Goal: Use online tool/utility: Utilize a website feature to perform a specific function

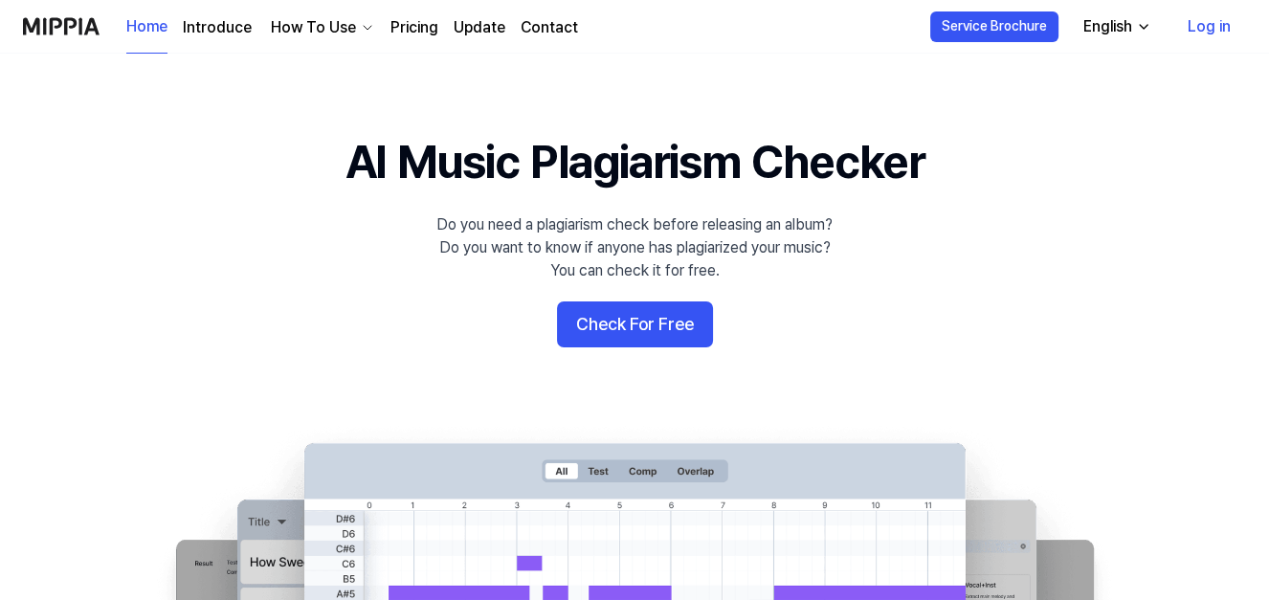
click at [1212, 23] on link "Log in" at bounding box center [1209, 27] width 74 height 54
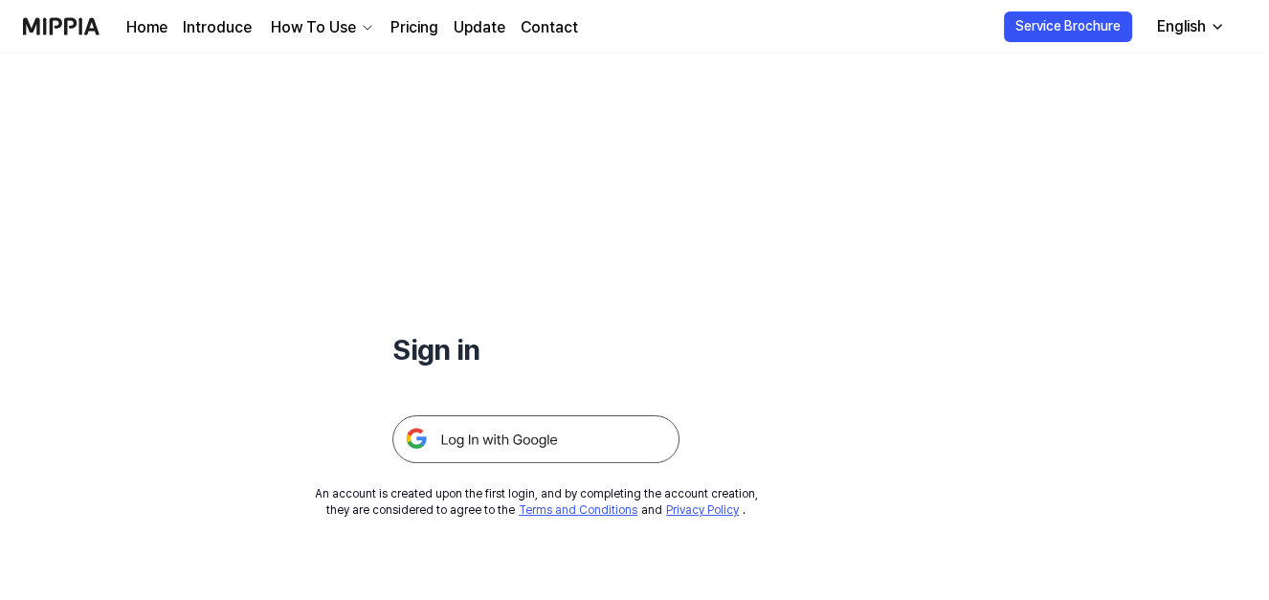
click at [563, 444] on img at bounding box center [535, 439] width 287 height 48
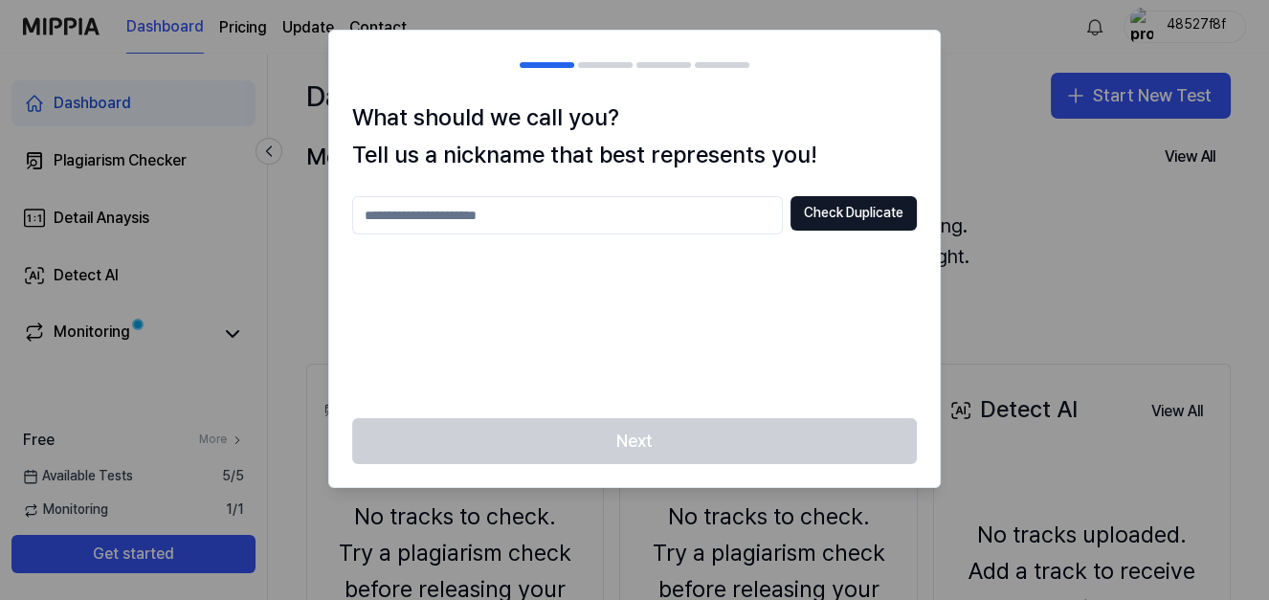
click at [623, 214] on input "text" at bounding box center [567, 215] width 431 height 38
type input "*******"
click at [900, 206] on button "Check Duplicate" at bounding box center [853, 213] width 126 height 34
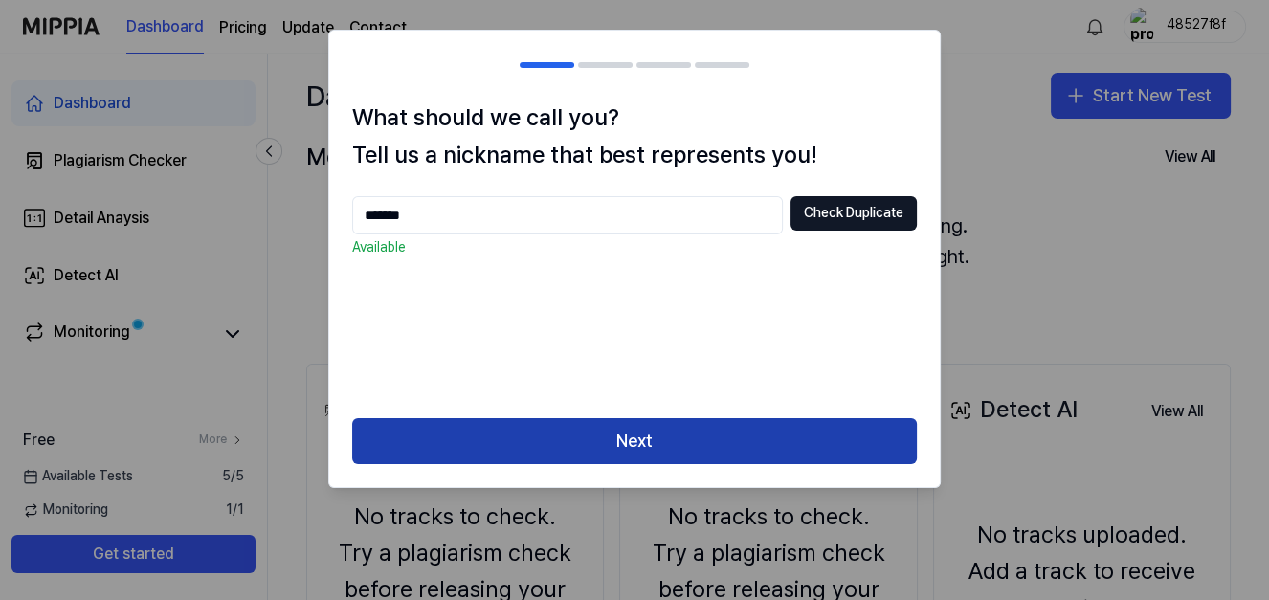
click at [722, 445] on button "Next" at bounding box center [634, 441] width 565 height 46
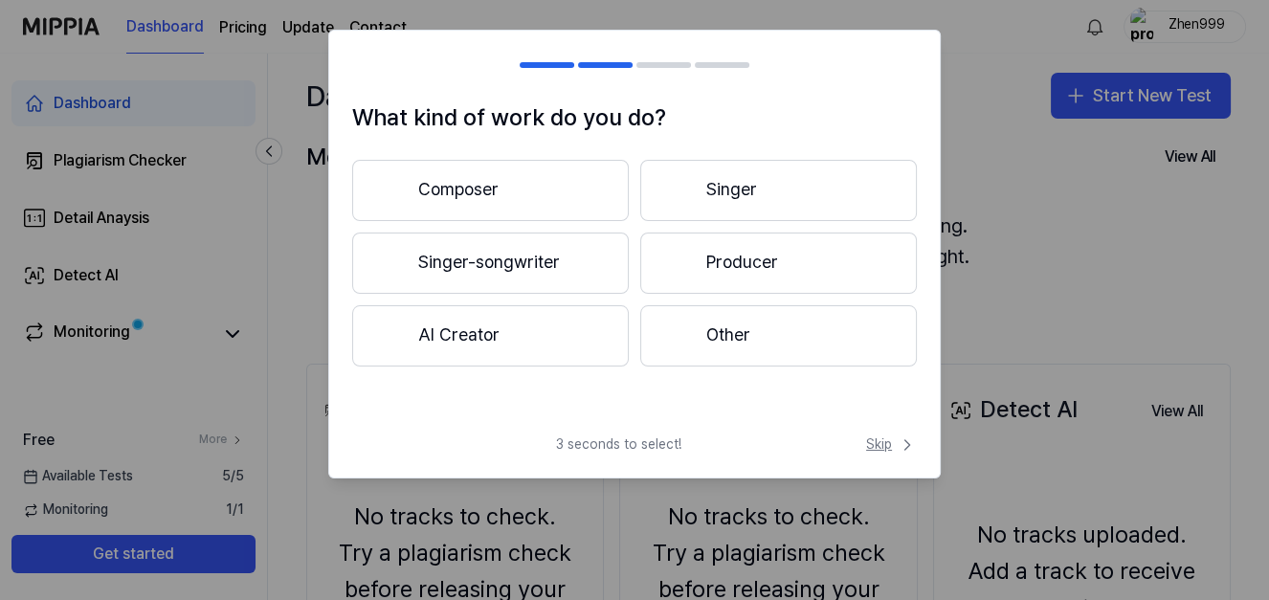
click at [887, 447] on span "Skip" at bounding box center [891, 444] width 51 height 19
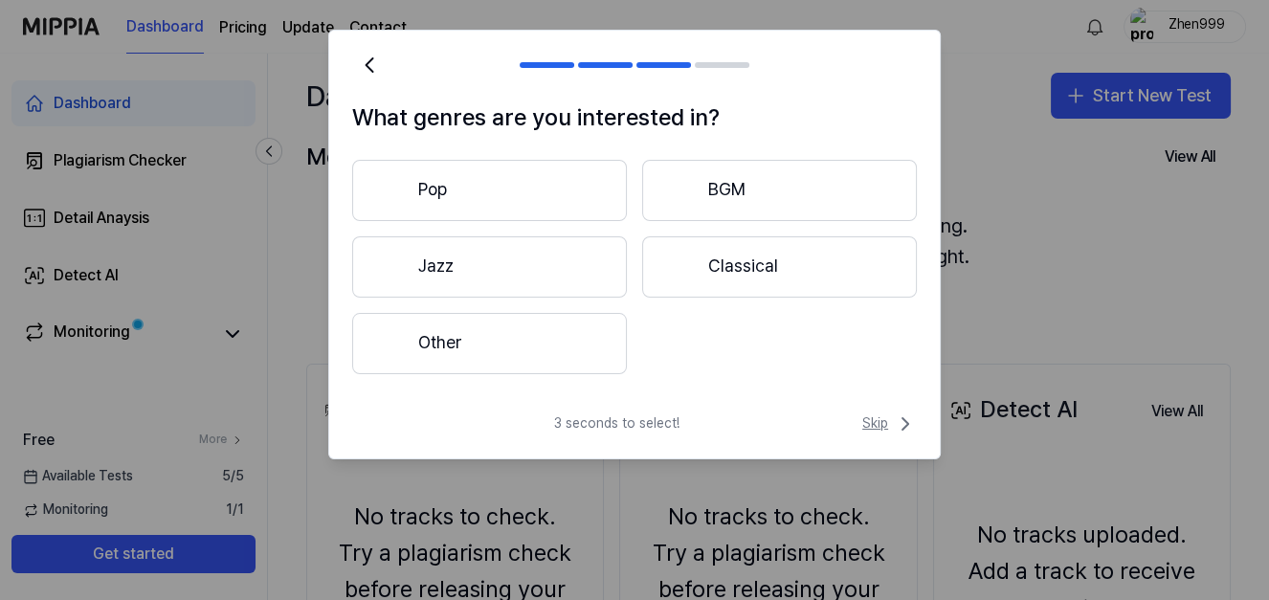
click at [897, 428] on icon at bounding box center [905, 423] width 23 height 23
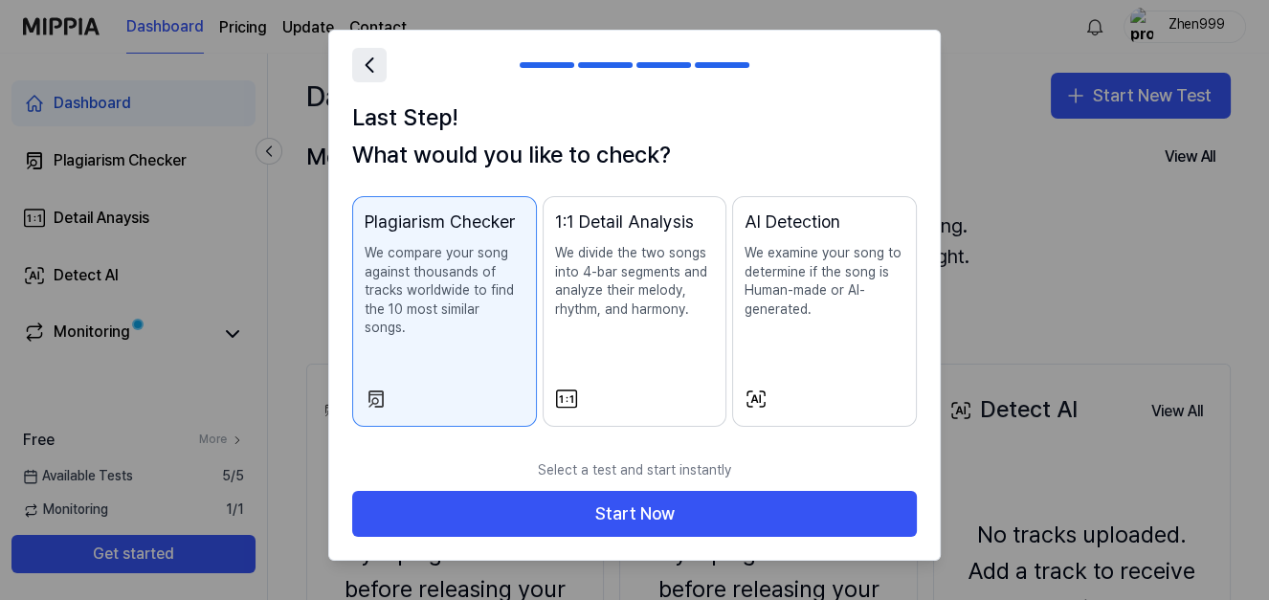
click at [367, 69] on icon at bounding box center [369, 65] width 27 height 27
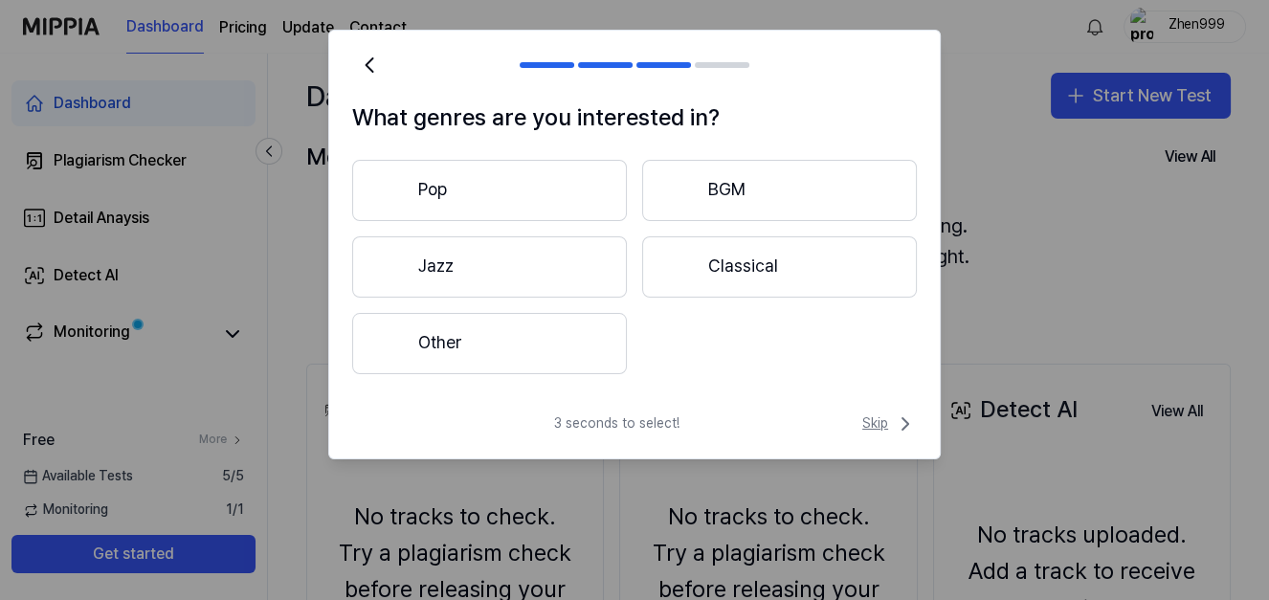
click at [878, 430] on span "Skip" at bounding box center [889, 423] width 55 height 23
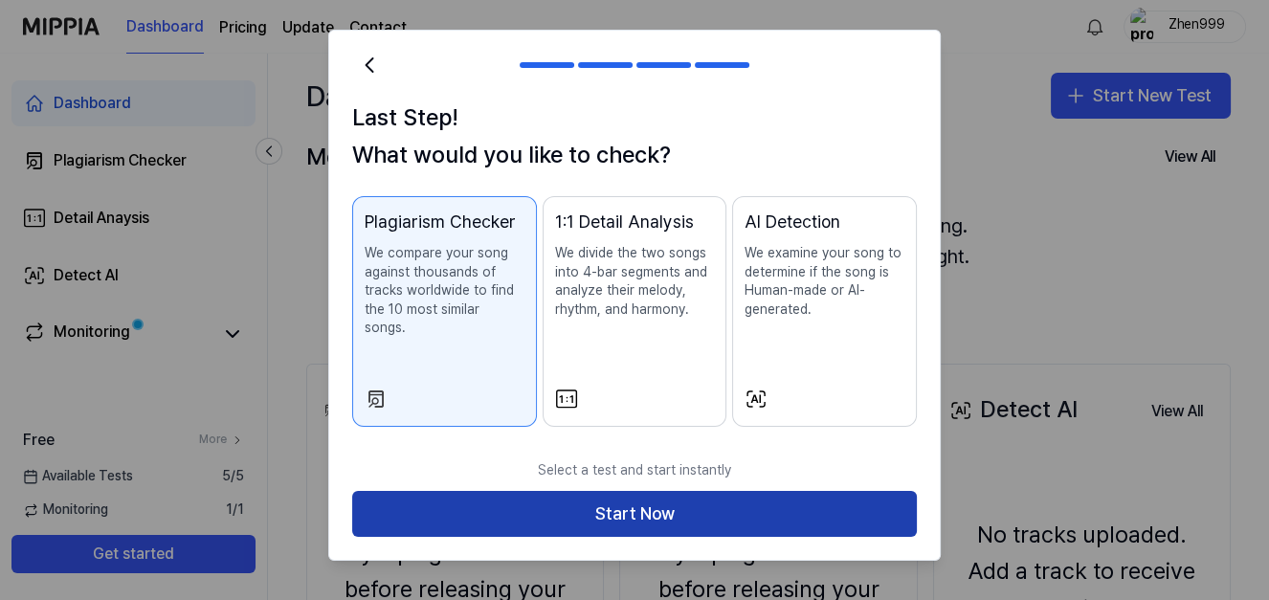
click at [793, 504] on button "Start Now" at bounding box center [634, 514] width 565 height 46
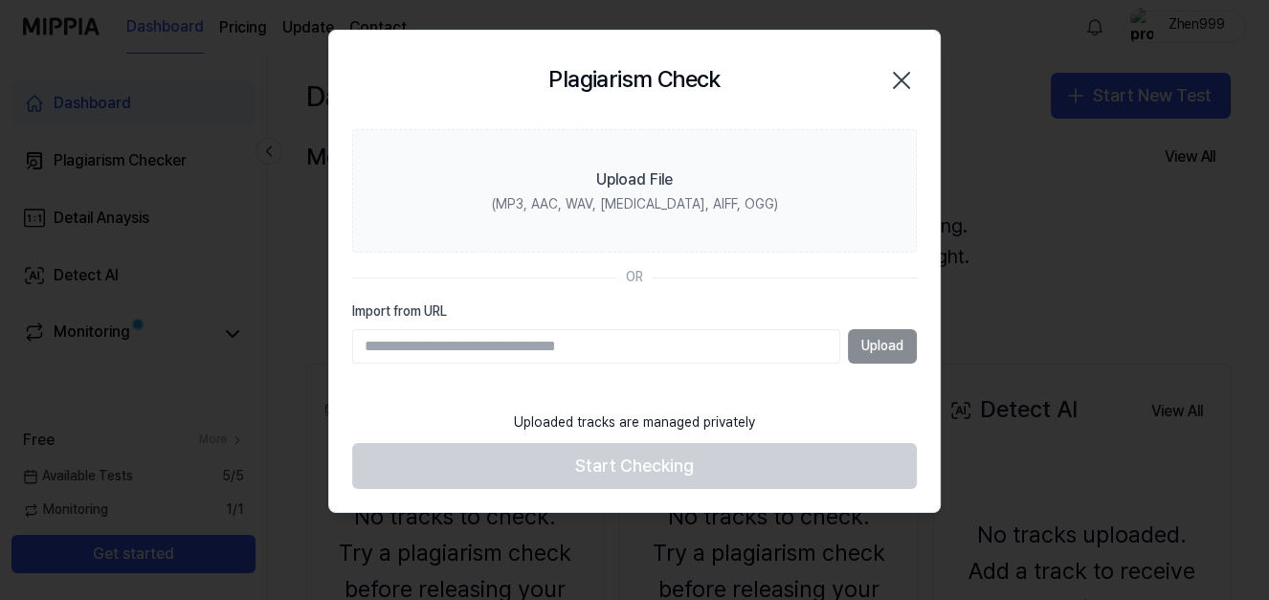
click at [900, 77] on icon "button" at bounding box center [901, 80] width 15 height 15
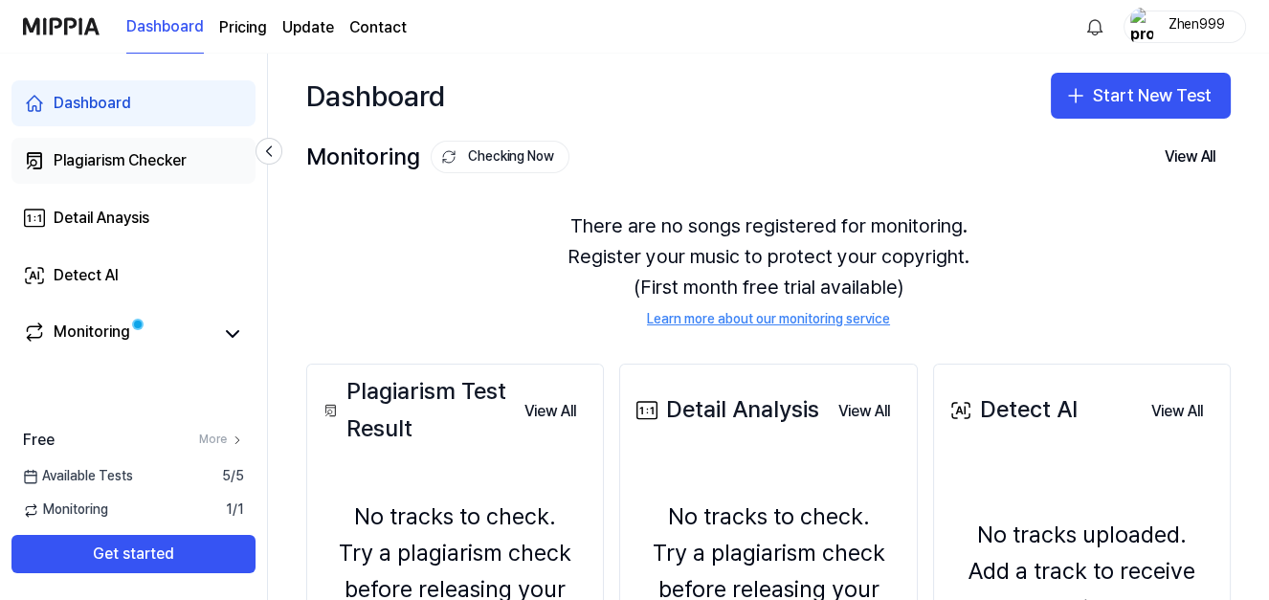
click at [143, 152] on div "Plagiarism Checker" at bounding box center [120, 160] width 133 height 23
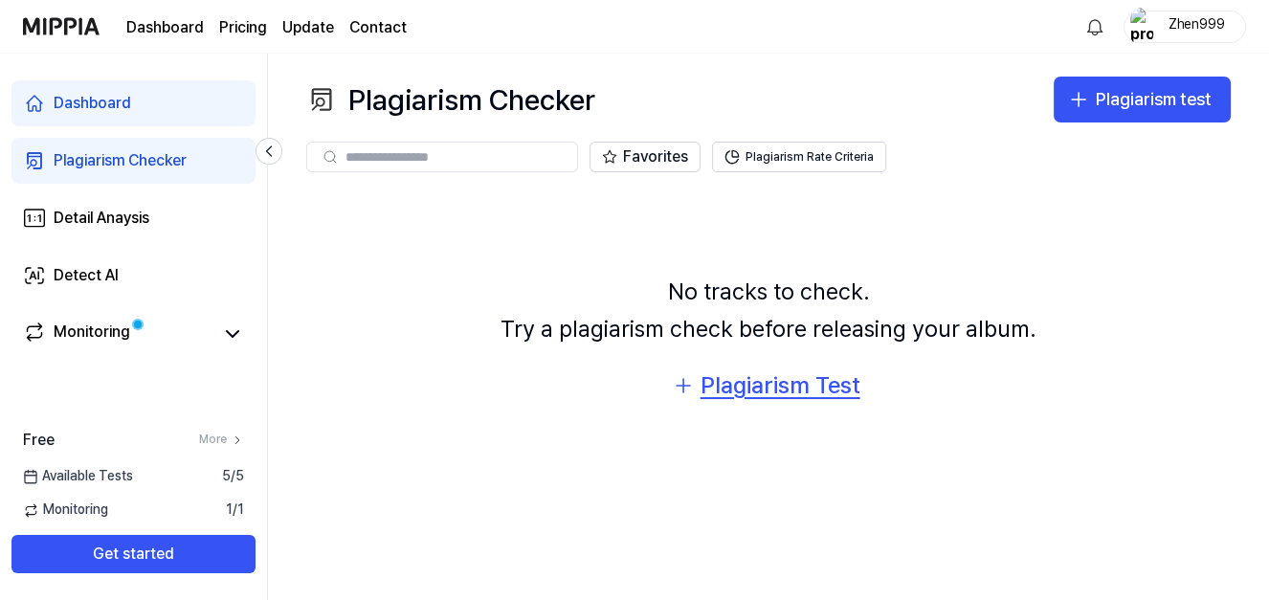
click at [803, 387] on div "Plagiarism Test" at bounding box center [780, 385] width 160 height 36
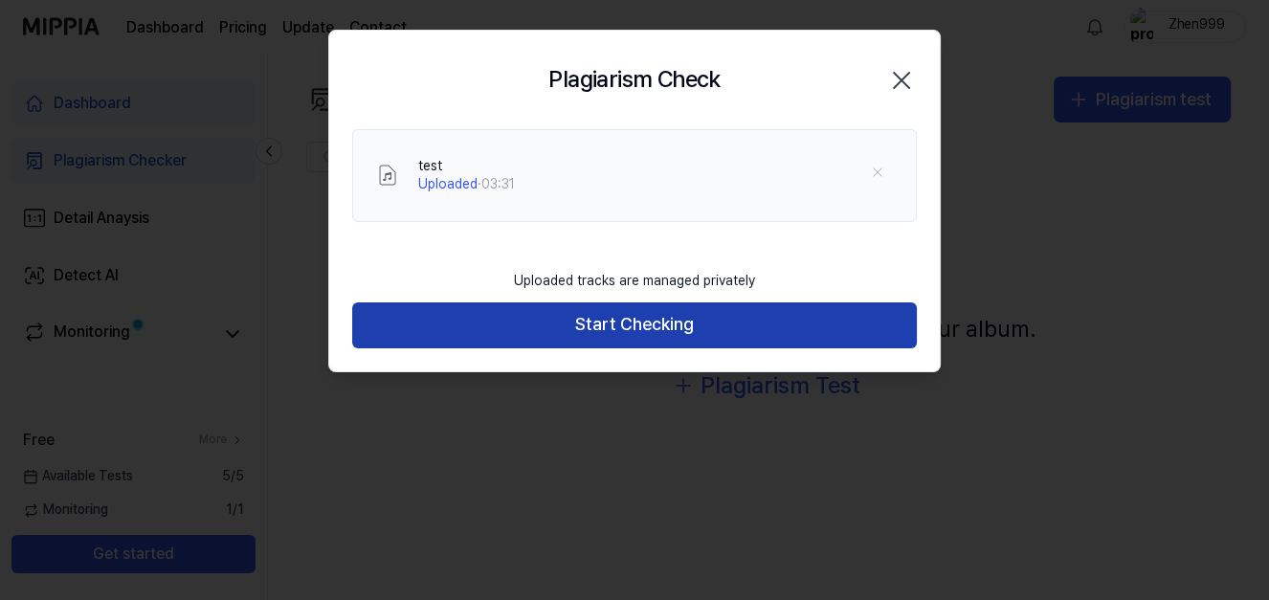
click at [696, 321] on button "Start Checking" at bounding box center [634, 325] width 565 height 46
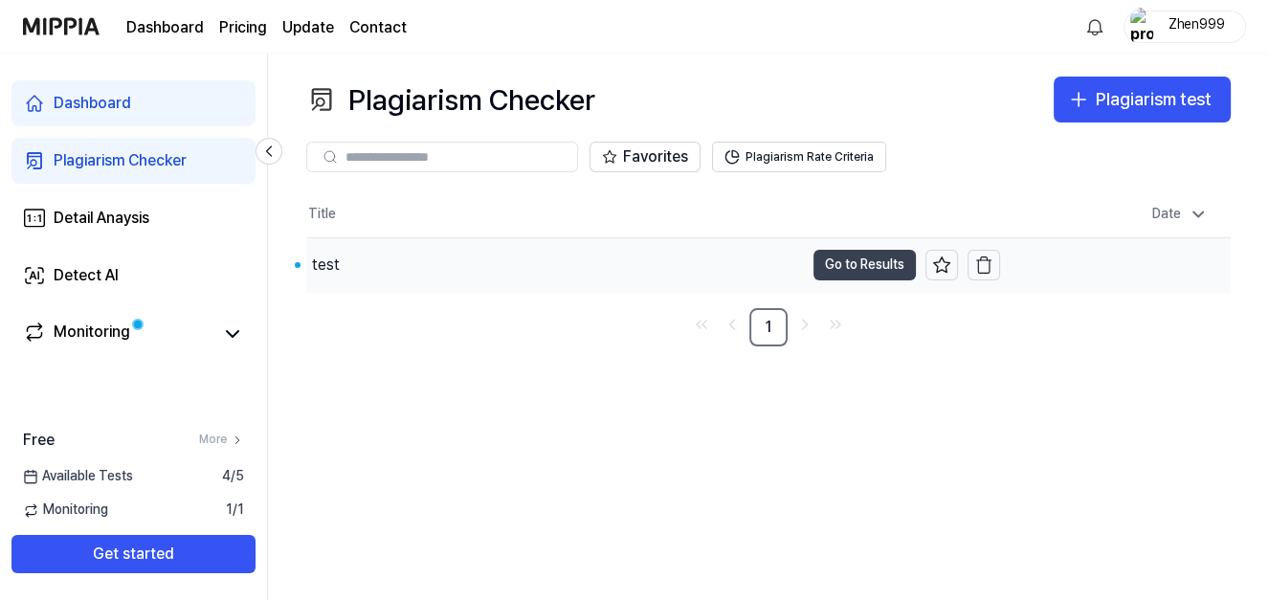
click at [899, 268] on button "Go to Results" at bounding box center [864, 265] width 102 height 31
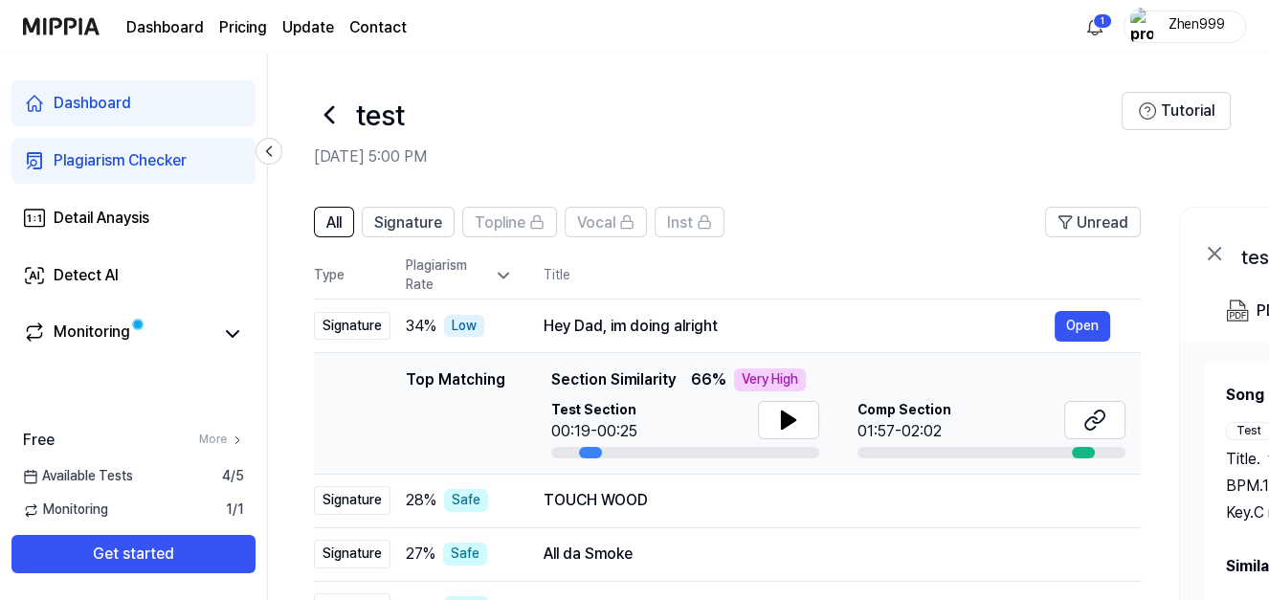
click at [336, 122] on icon at bounding box center [329, 115] width 31 height 31
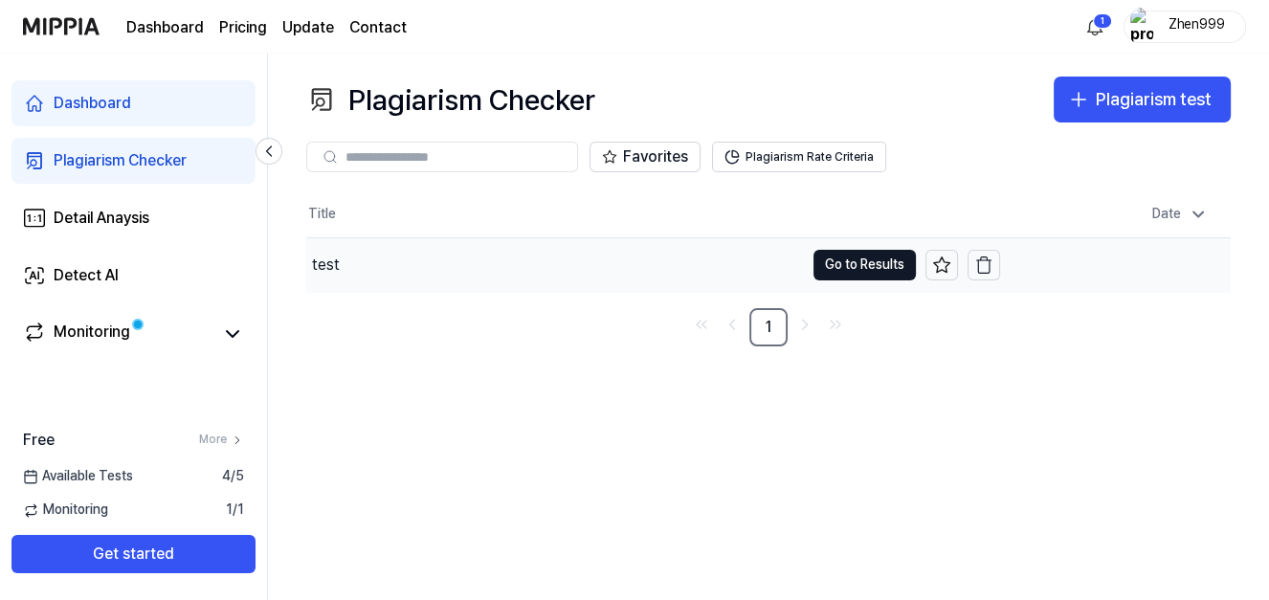
click at [760, 253] on div "test" at bounding box center [555, 265] width 498 height 54
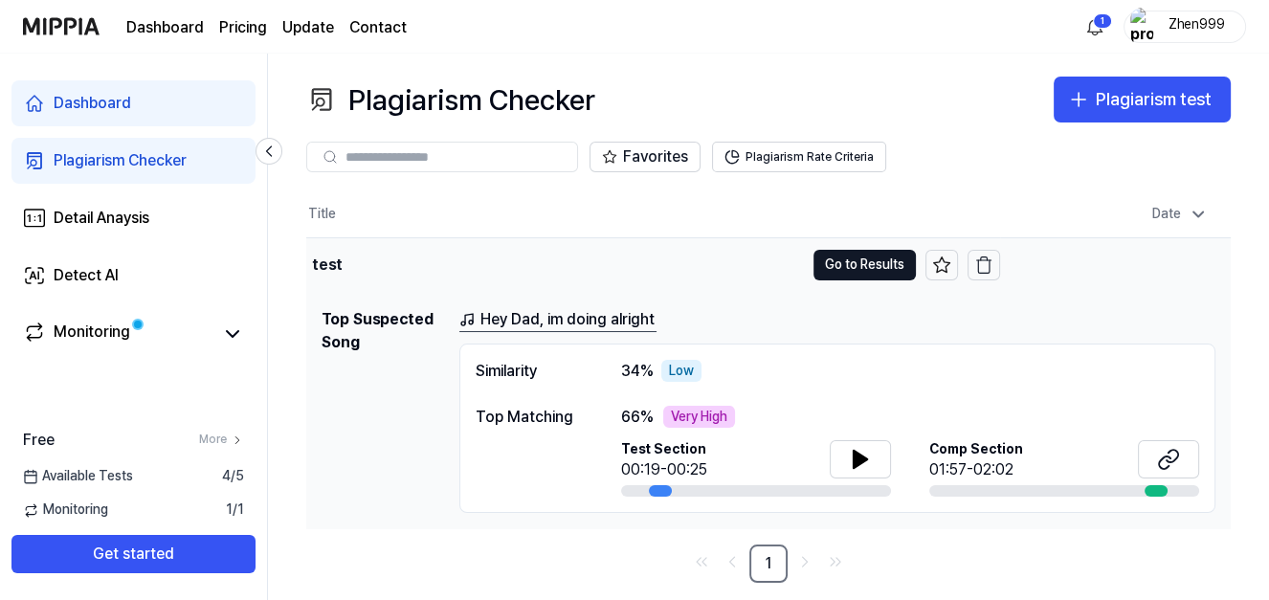
click at [756, 248] on div "test" at bounding box center [555, 265] width 498 height 54
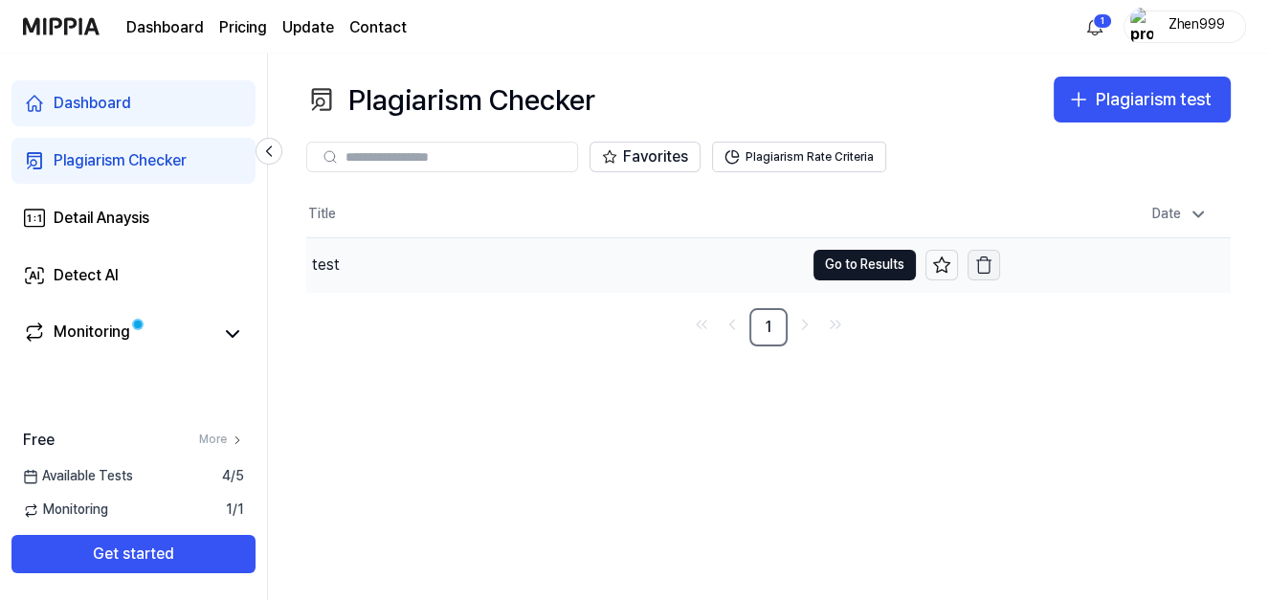
click at [987, 266] on icon "button" at bounding box center [983, 265] width 19 height 19
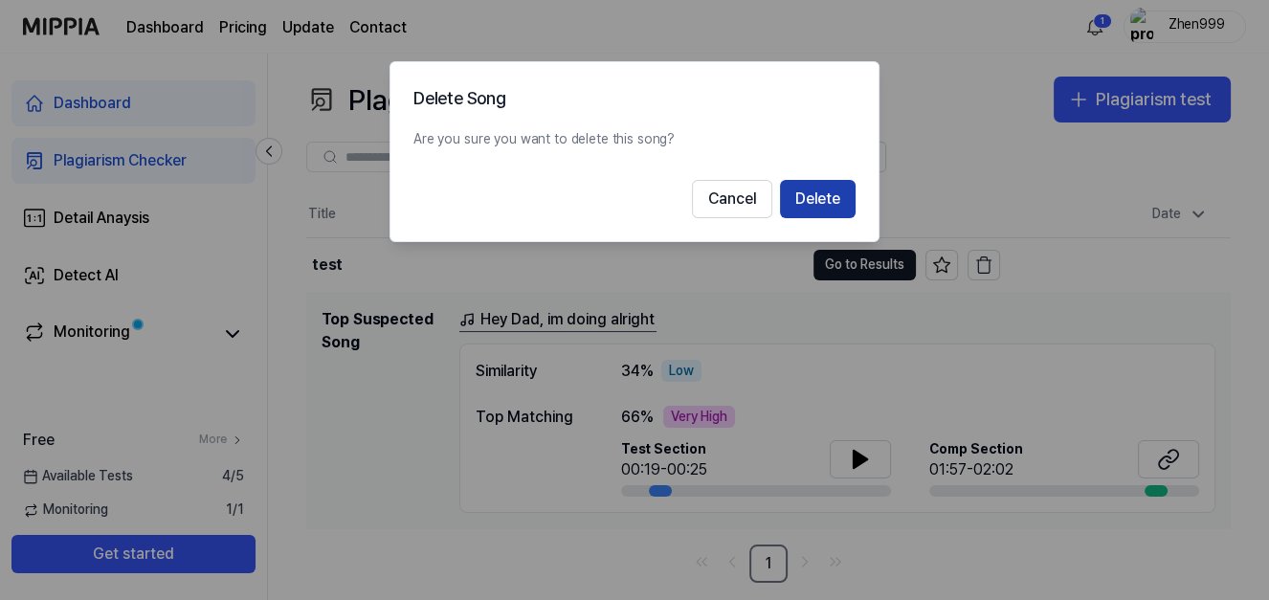
click at [825, 199] on button "Delete" at bounding box center [818, 199] width 76 height 38
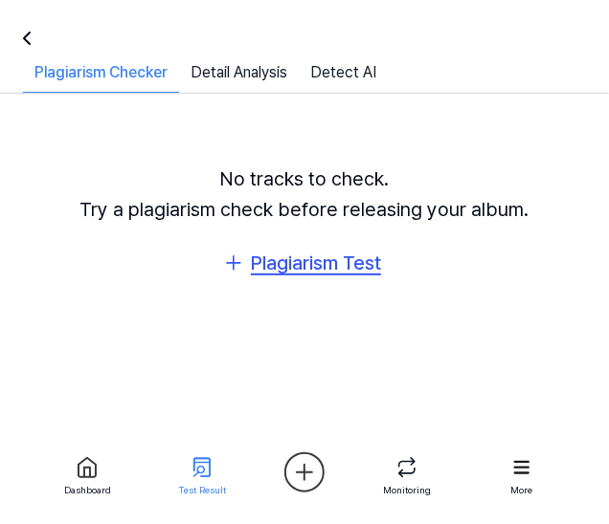
click at [299, 265] on div "Plagiarism Test" at bounding box center [316, 263] width 130 height 31
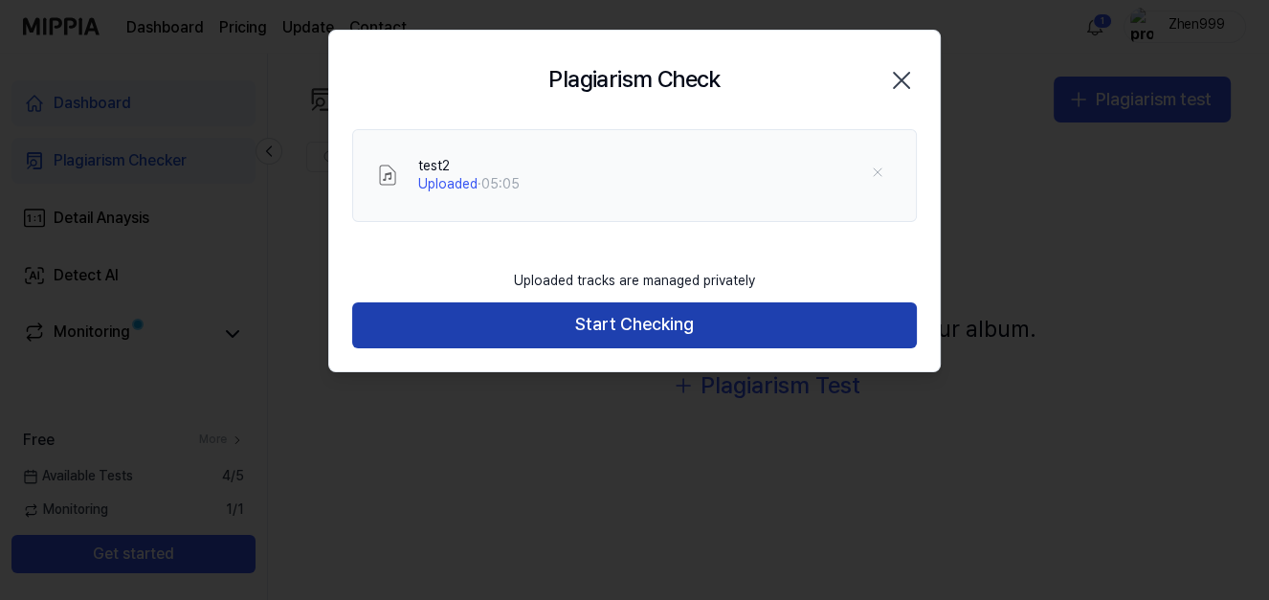
click at [645, 322] on button "Start Checking" at bounding box center [634, 325] width 565 height 46
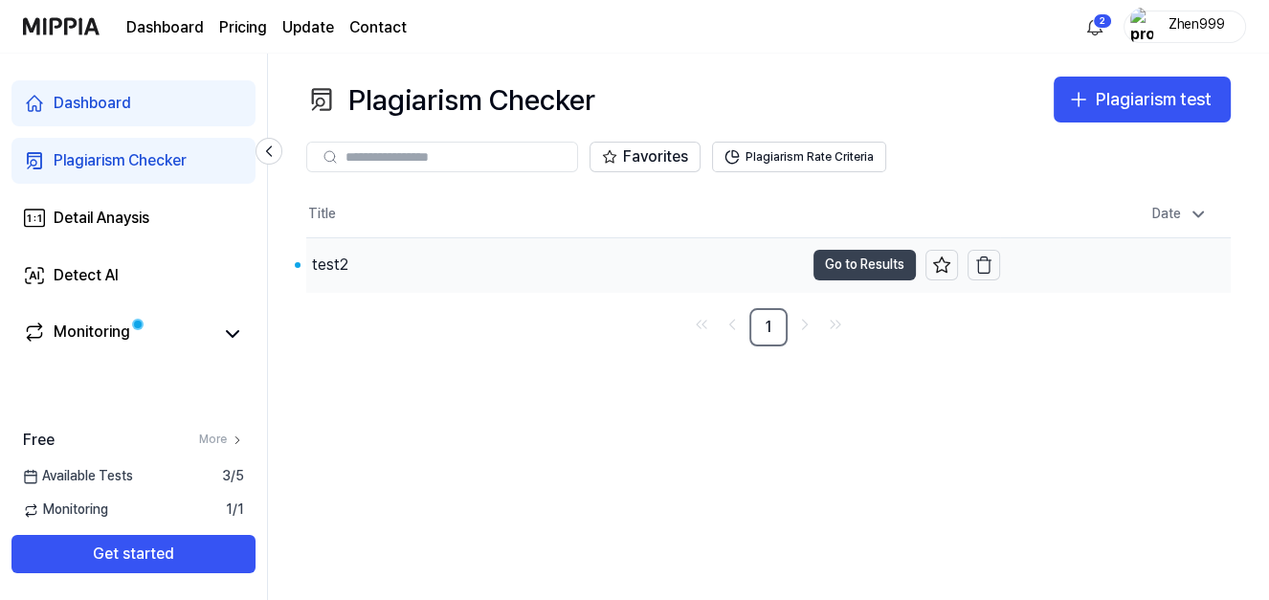
click at [857, 268] on button "Go to Results" at bounding box center [864, 265] width 102 height 31
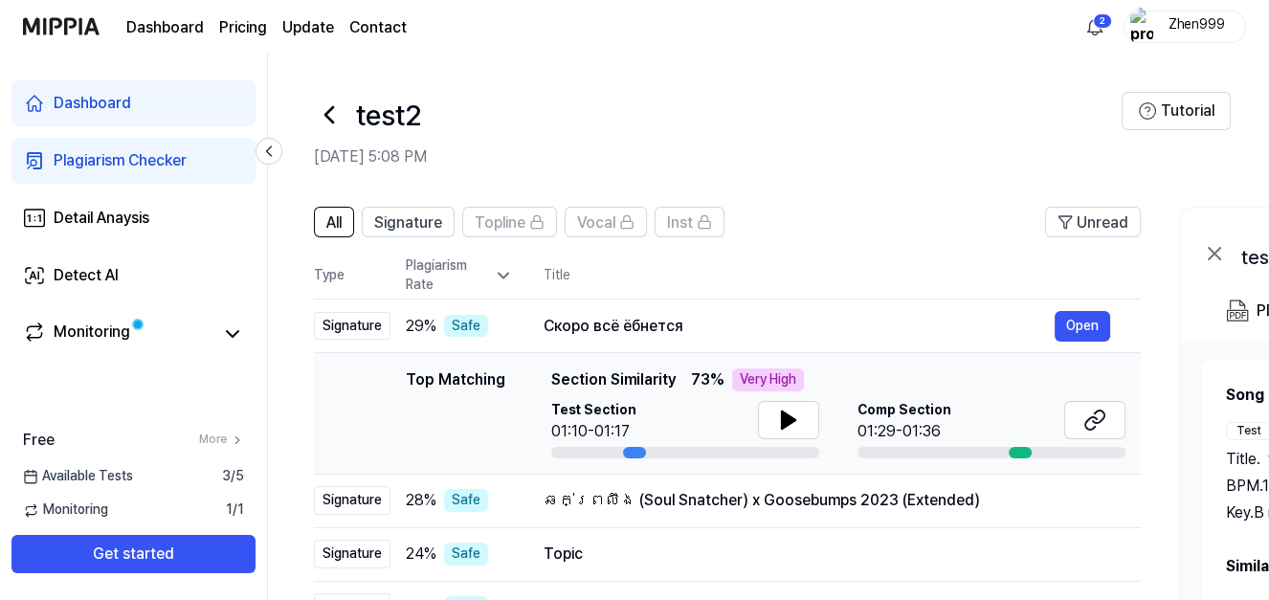
click at [331, 116] on icon at bounding box center [329, 115] width 31 height 31
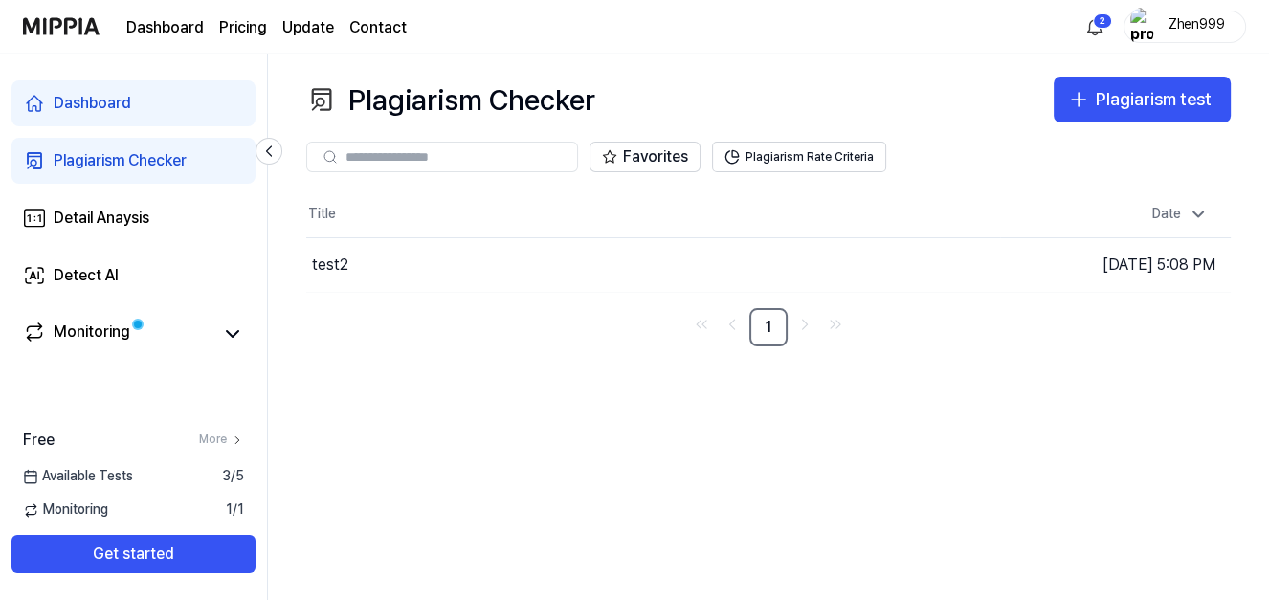
click at [878, 483] on div "Plagiarism Checker Plagiarism test Plagiarism Checker Detail Analysis Detect AI…" at bounding box center [768, 327] width 1001 height 546
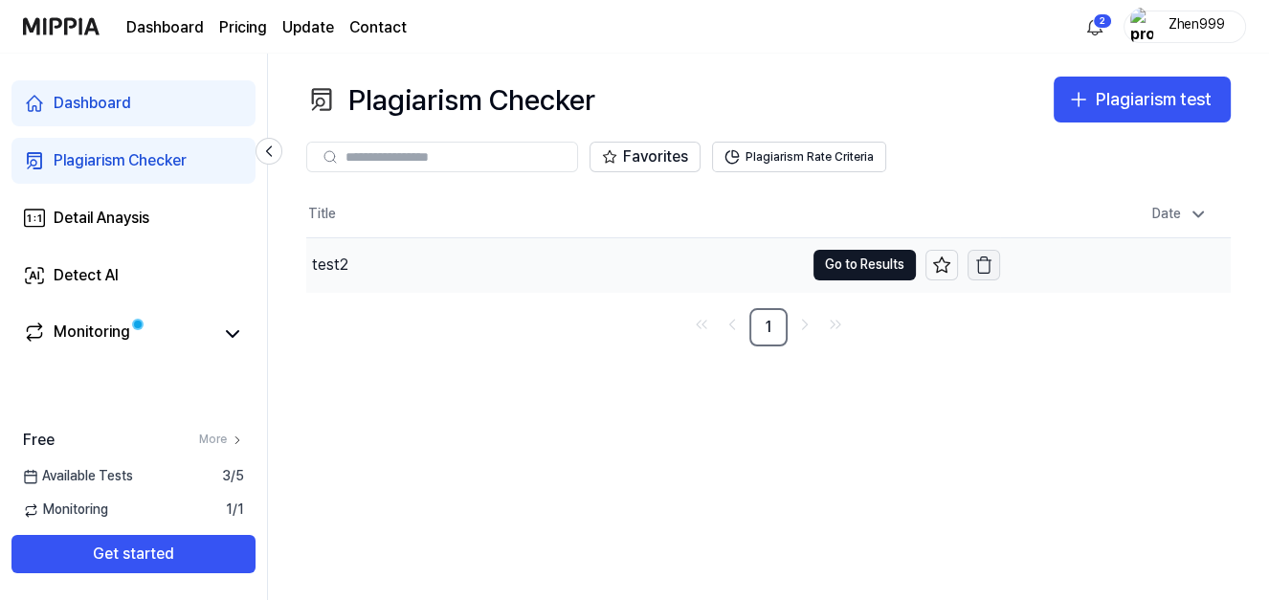
click at [987, 265] on icon "button" at bounding box center [983, 265] width 19 height 19
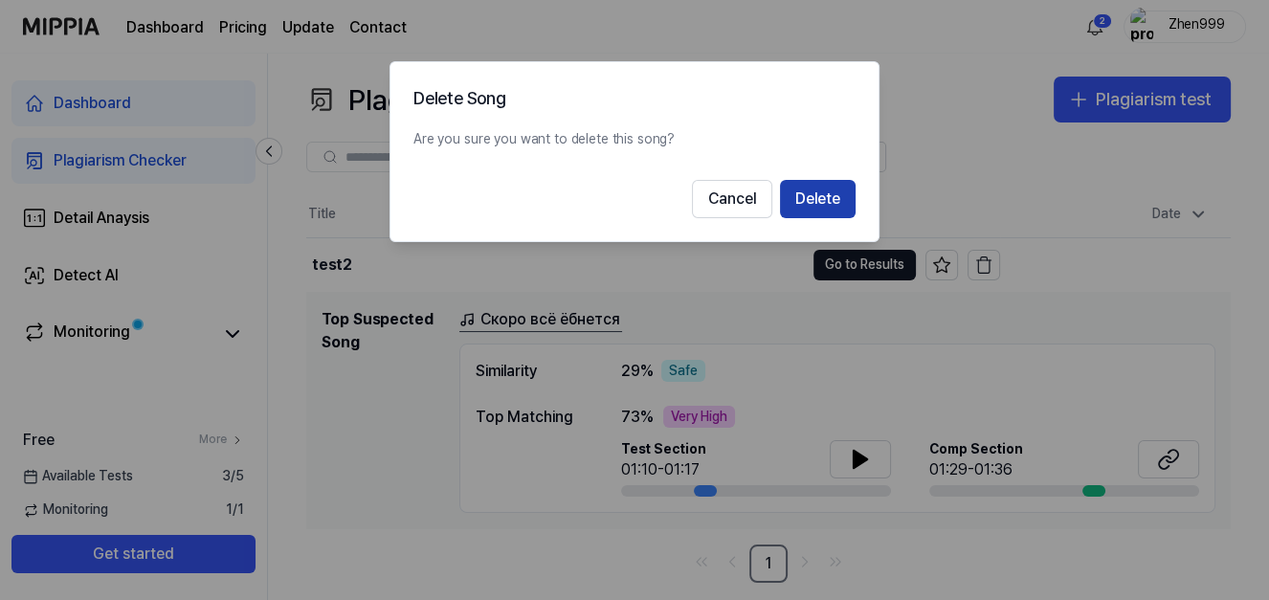
click at [844, 200] on button "Delete" at bounding box center [818, 199] width 76 height 38
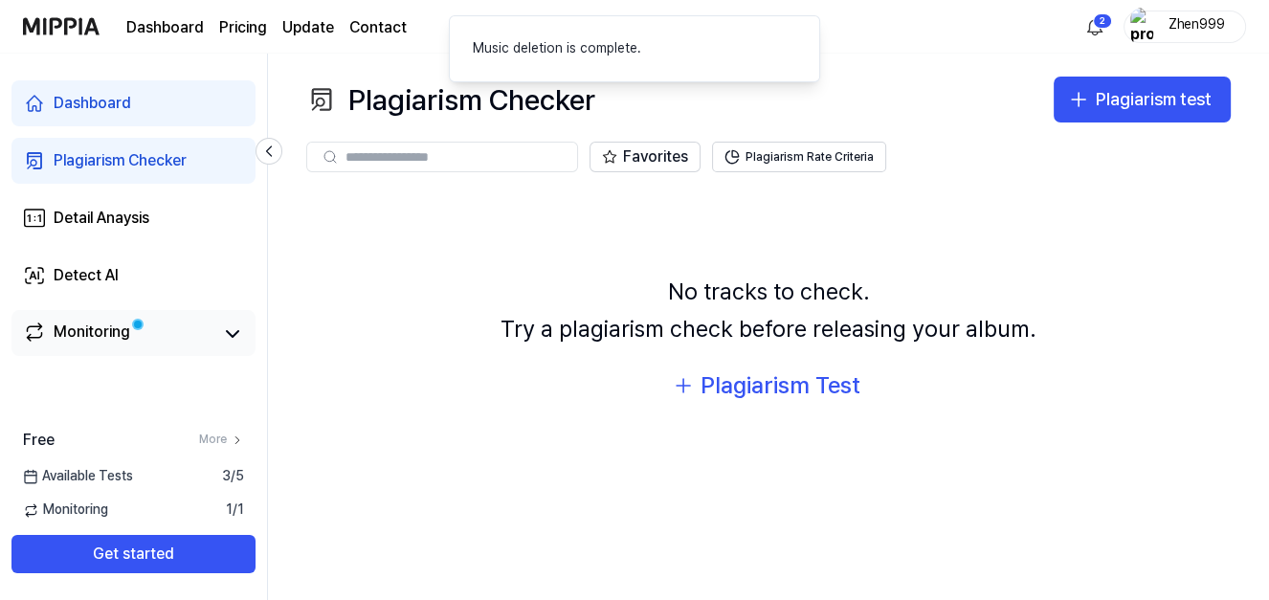
click at [180, 333] on link "Monitoring" at bounding box center [118, 334] width 190 height 27
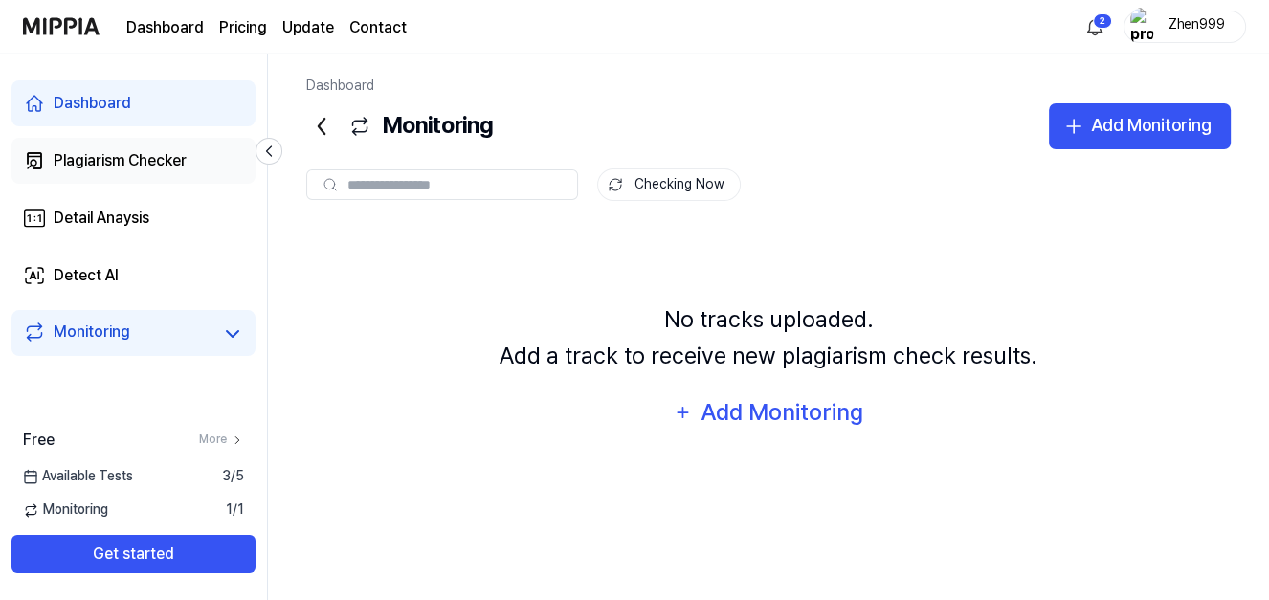
click at [155, 164] on div "Plagiarism Checker" at bounding box center [120, 160] width 133 height 23
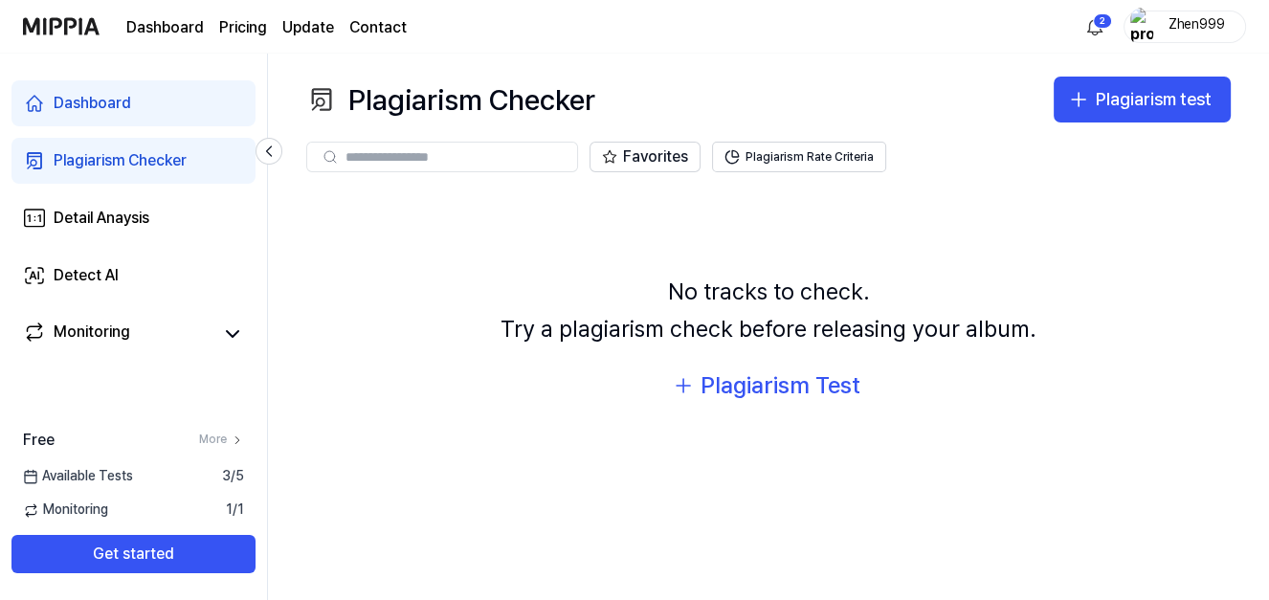
click at [168, 116] on link "Dashboard" at bounding box center [133, 103] width 244 height 46
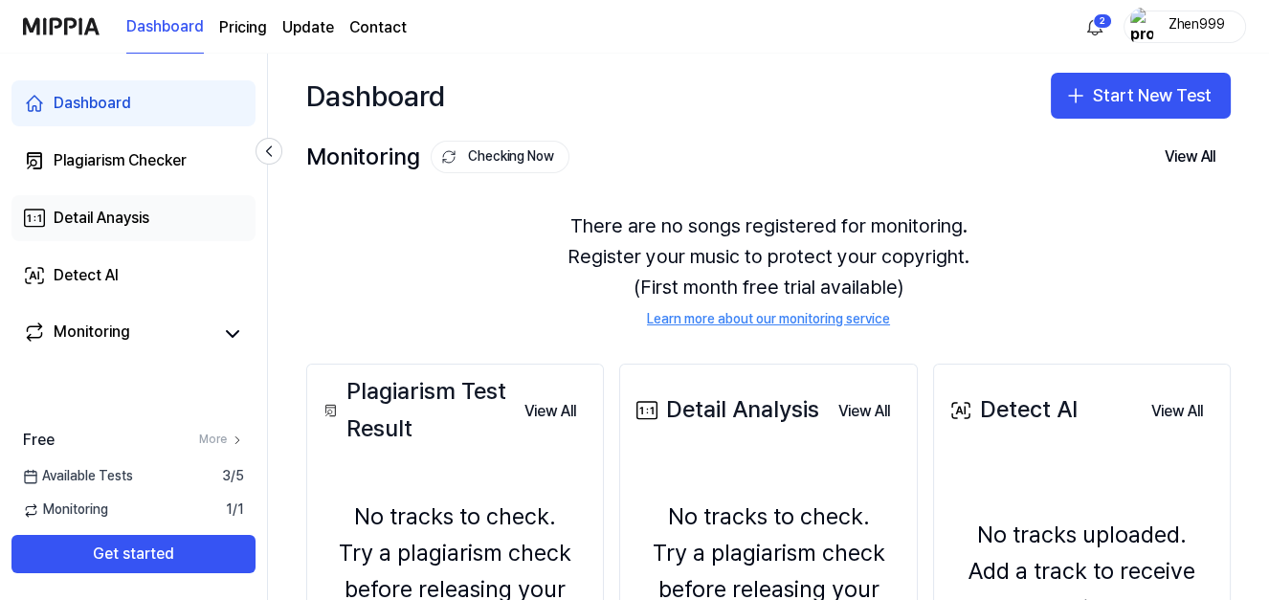
click at [170, 220] on link "Detail Anaysis" at bounding box center [133, 218] width 244 height 46
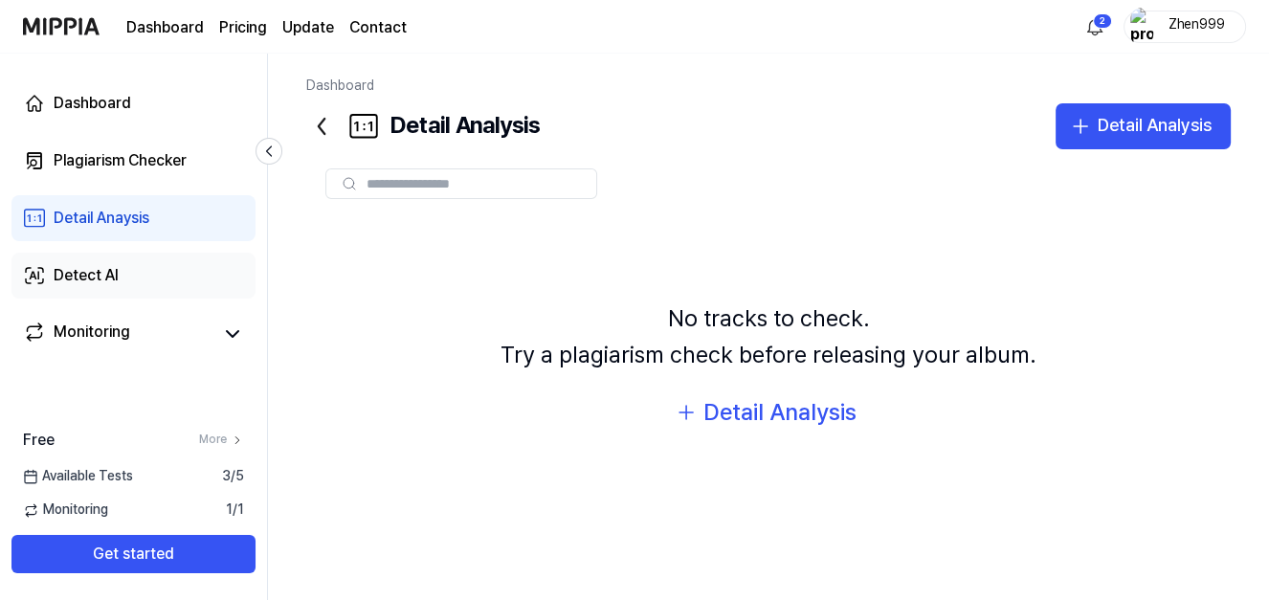
click at [170, 265] on link "Detect AI" at bounding box center [133, 276] width 244 height 46
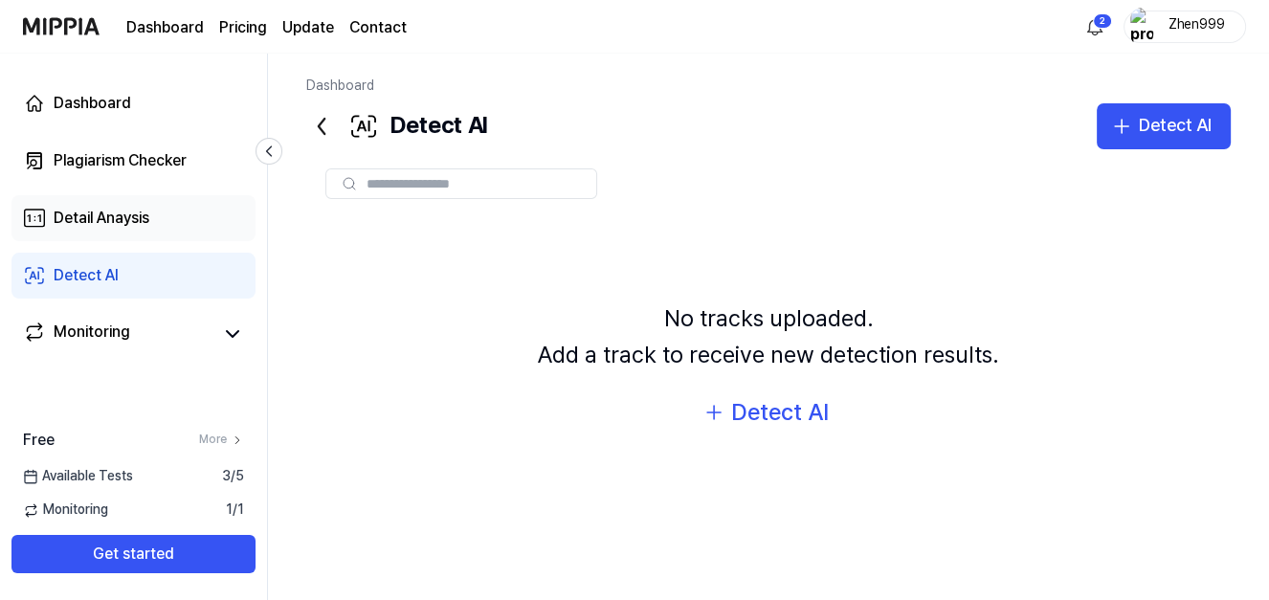
click at [173, 213] on link "Detail Anaysis" at bounding box center [133, 218] width 244 height 46
